Goal: Check status: Check status

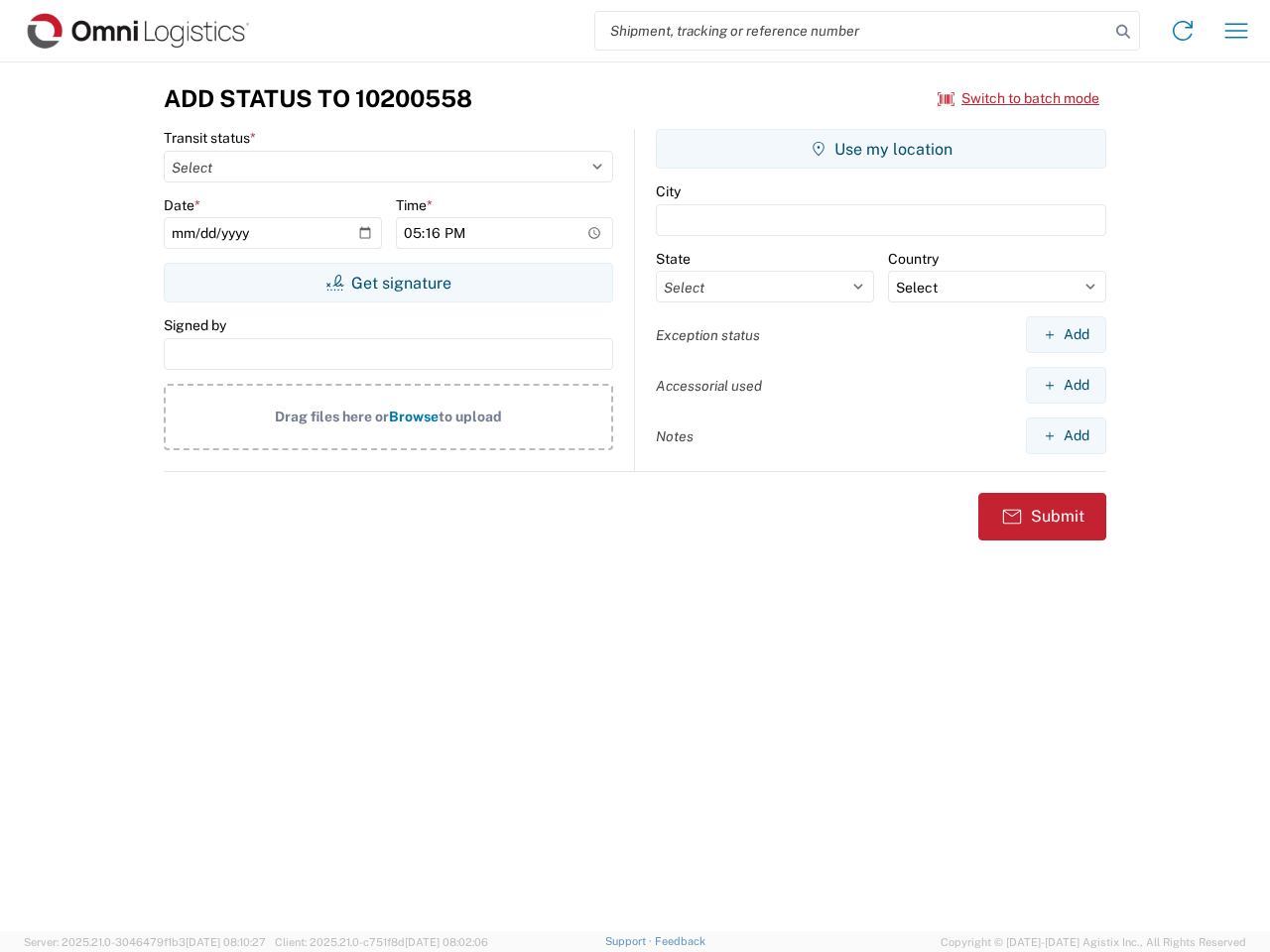
click at [853, 31] on input "search" at bounding box center [852, 31] width 514 height 38
click at [1123, 32] on icon at bounding box center [1123, 32] width 28 height 28
click at [1182, 31] on icon at bounding box center [1183, 31] width 32 height 32
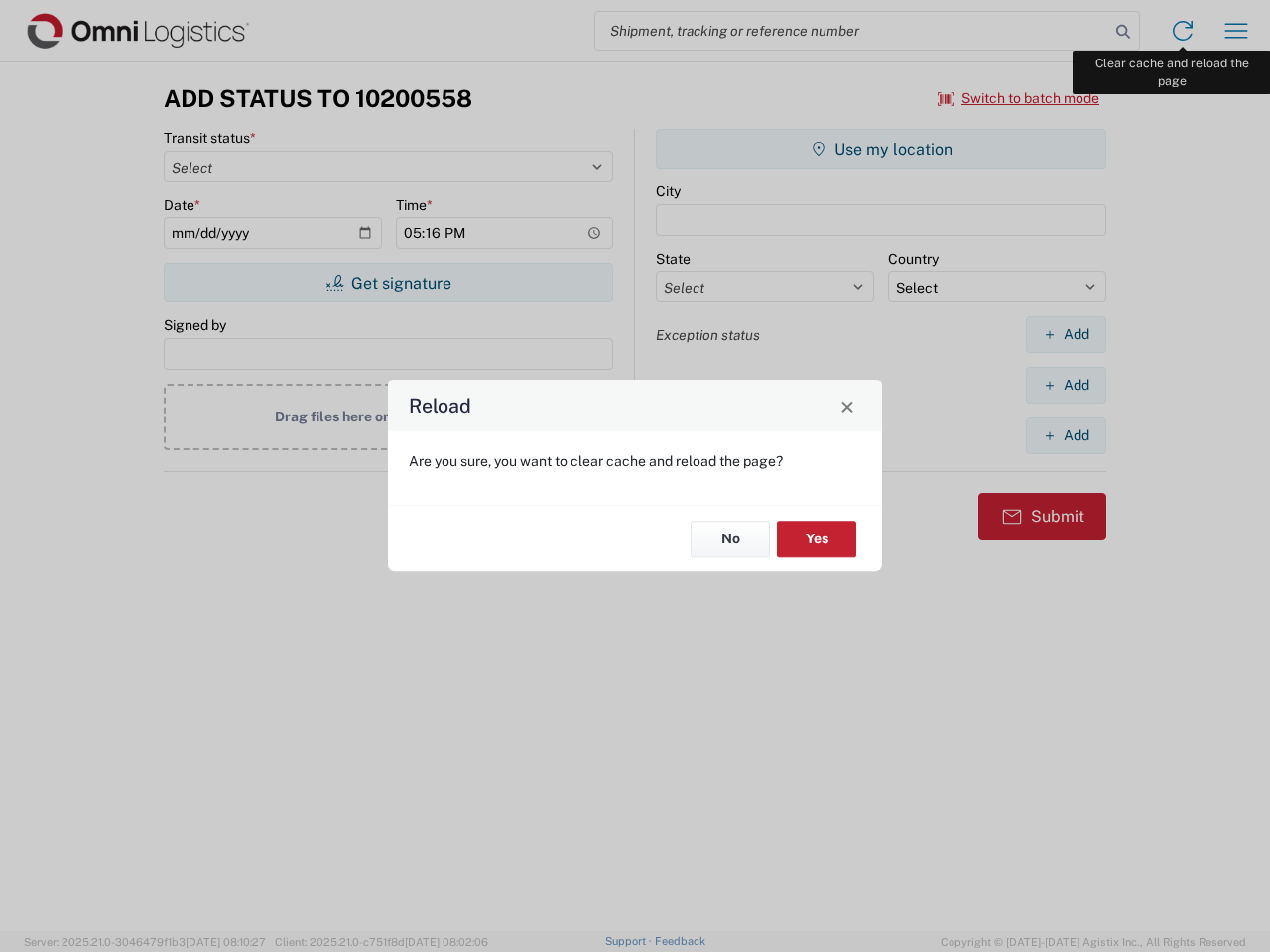
click at [1236, 31] on div "Reload Are you sure, you want to clear cache and reload the page? No Yes" at bounding box center [635, 476] width 1270 height 952
click at [1018, 98] on div "Reload Are you sure, you want to clear cache and reload the page? No Yes" at bounding box center [635, 476] width 1270 height 952
click at [388, 282] on div "Reload Are you sure, you want to clear cache and reload the page? No Yes" at bounding box center [635, 476] width 1270 height 952
click at [881, 149] on div "Reload Are you sure, you want to clear cache and reload the page? No Yes" at bounding box center [635, 476] width 1270 height 952
click at [1065, 334] on div "Reload Are you sure, you want to clear cache and reload the page? No Yes" at bounding box center [635, 476] width 1270 height 952
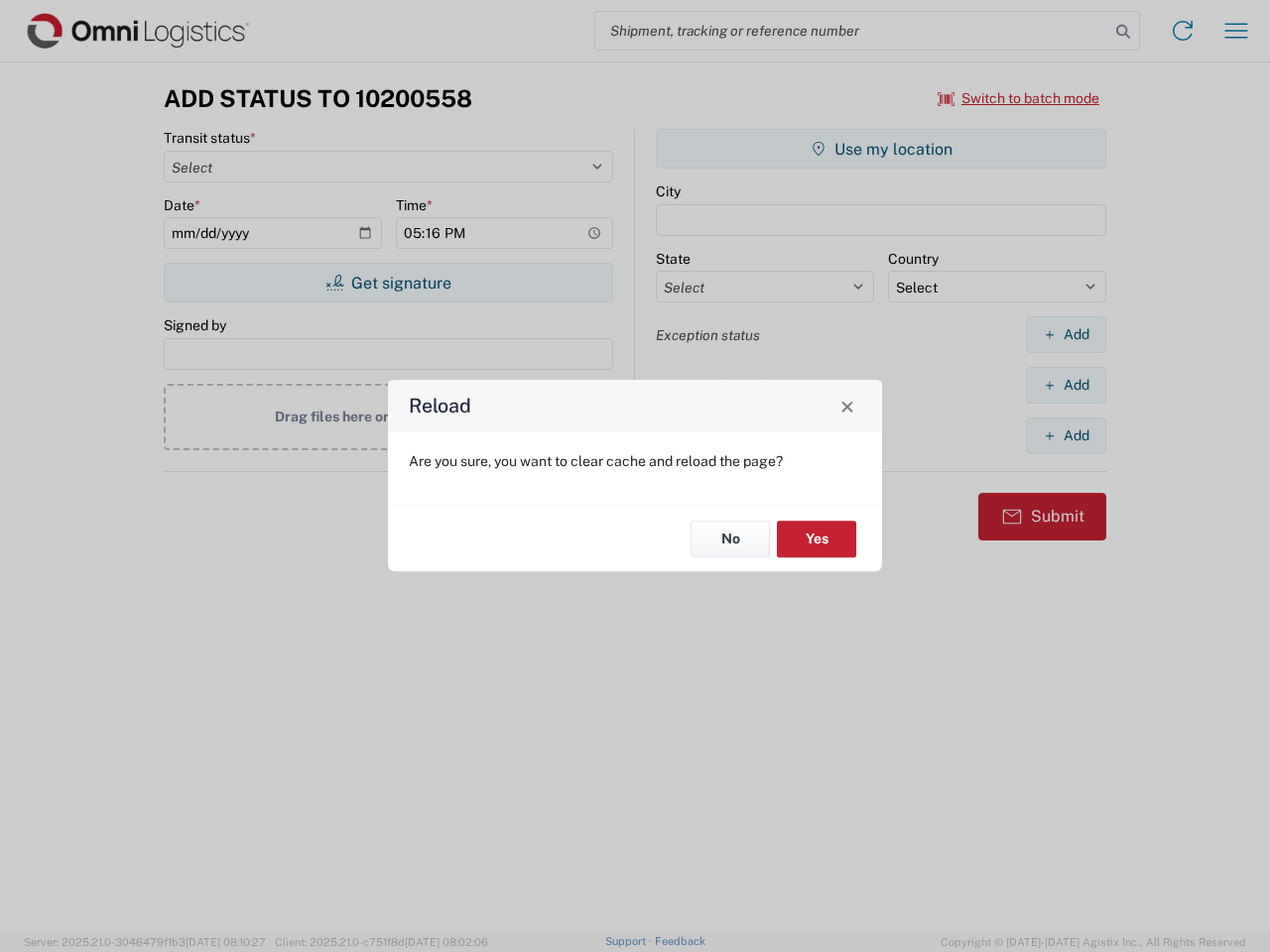
click at [1065, 385] on div "Reload Are you sure, you want to clear cache and reload the page? No Yes" at bounding box center [635, 476] width 1270 height 952
click at [1065, 435] on div "Reload Are you sure, you want to clear cache and reload the page? No Yes" at bounding box center [635, 476] width 1270 height 952
